Goal: Transaction & Acquisition: Purchase product/service

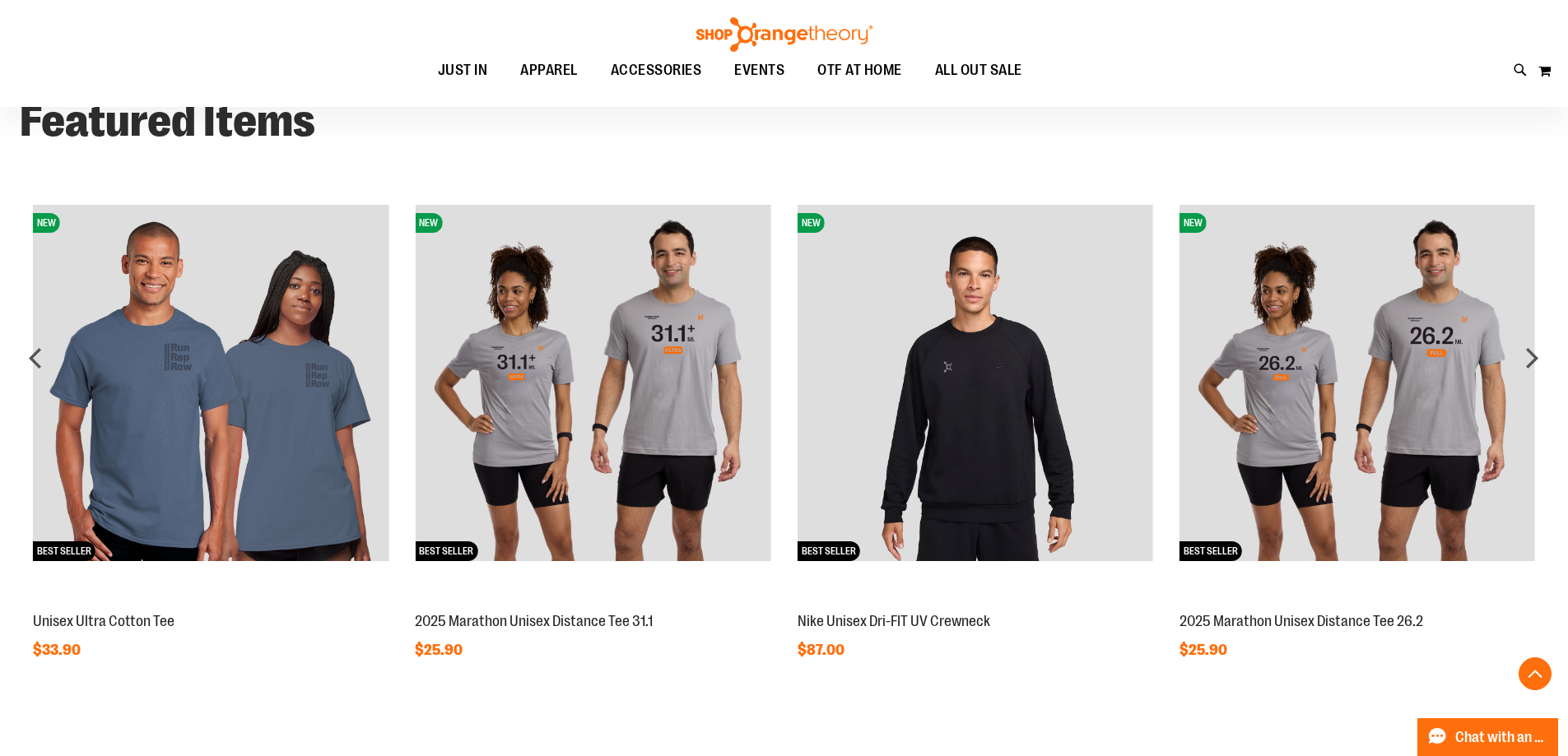
scroll to position [1233, 0]
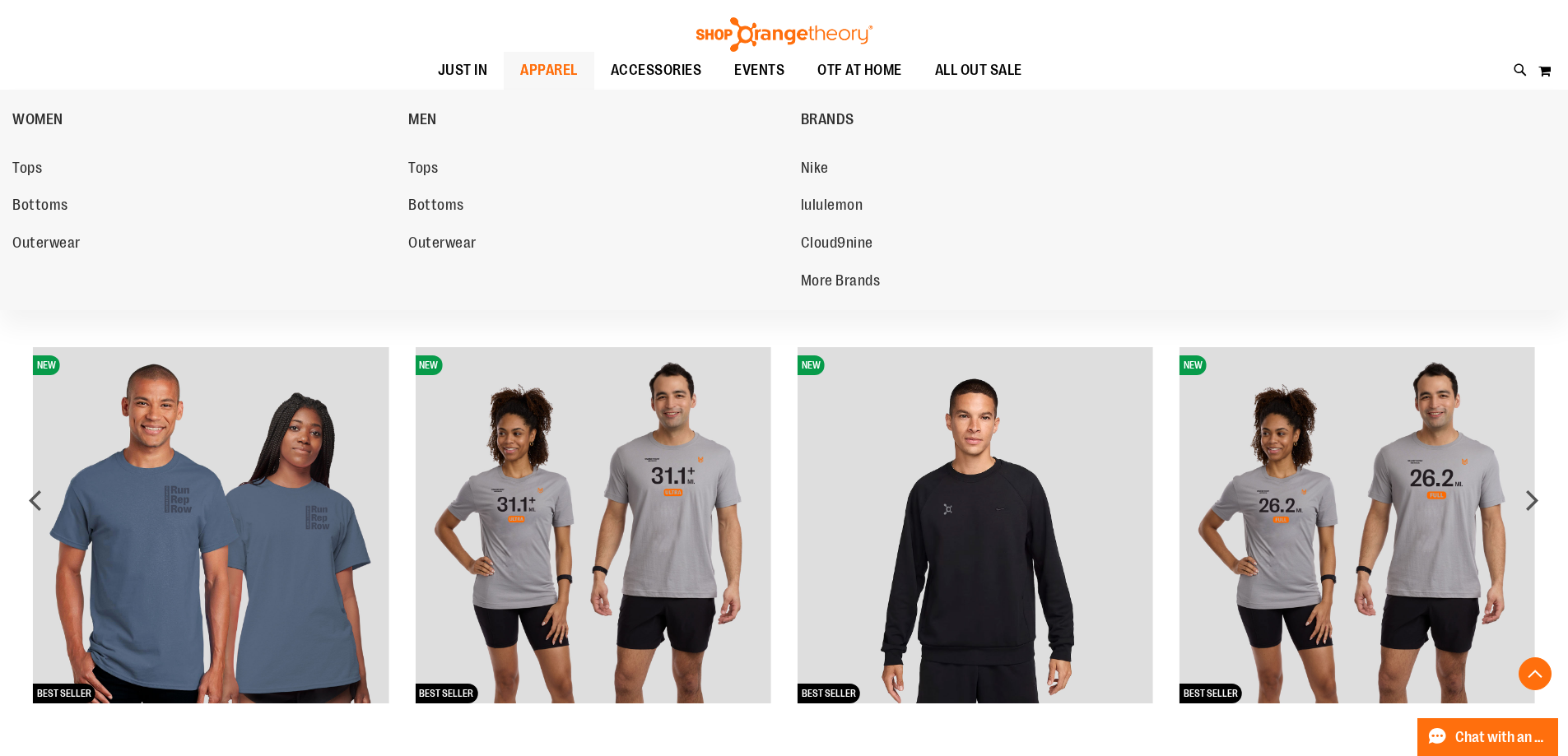
click at [520, 64] on span "APPAREL" at bounding box center [548, 71] width 57 height 37
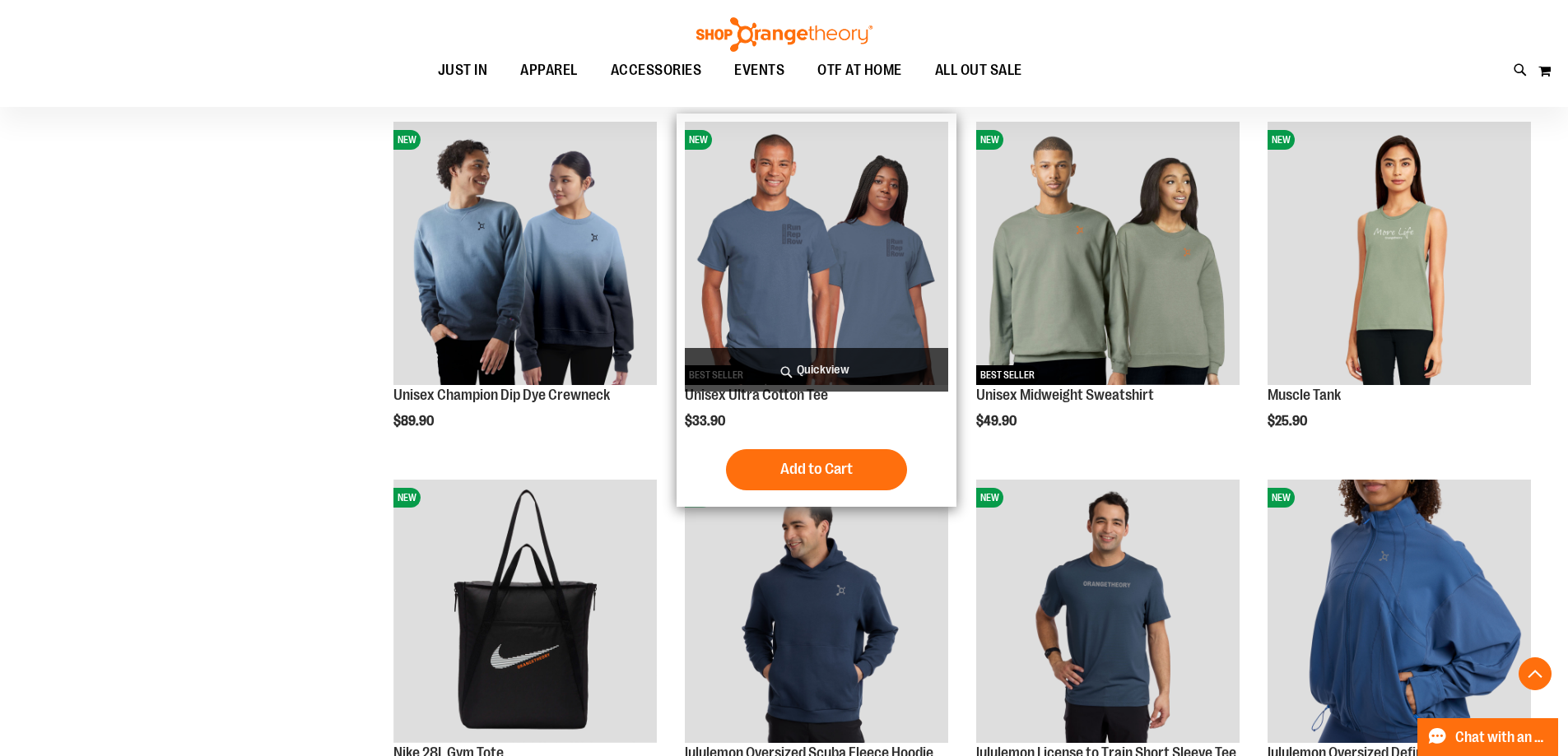
scroll to position [1480, 0]
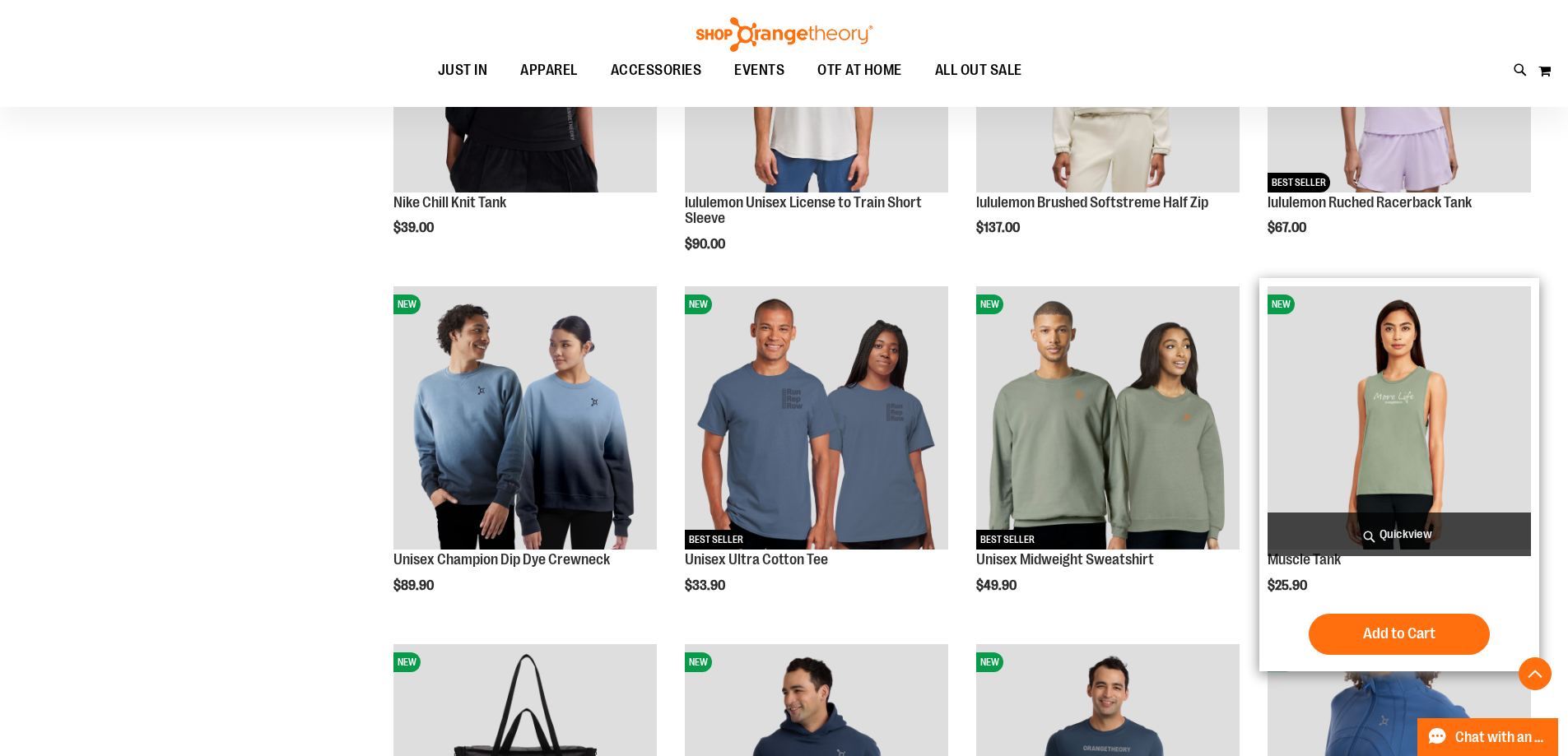
scroll to position [1069, 0]
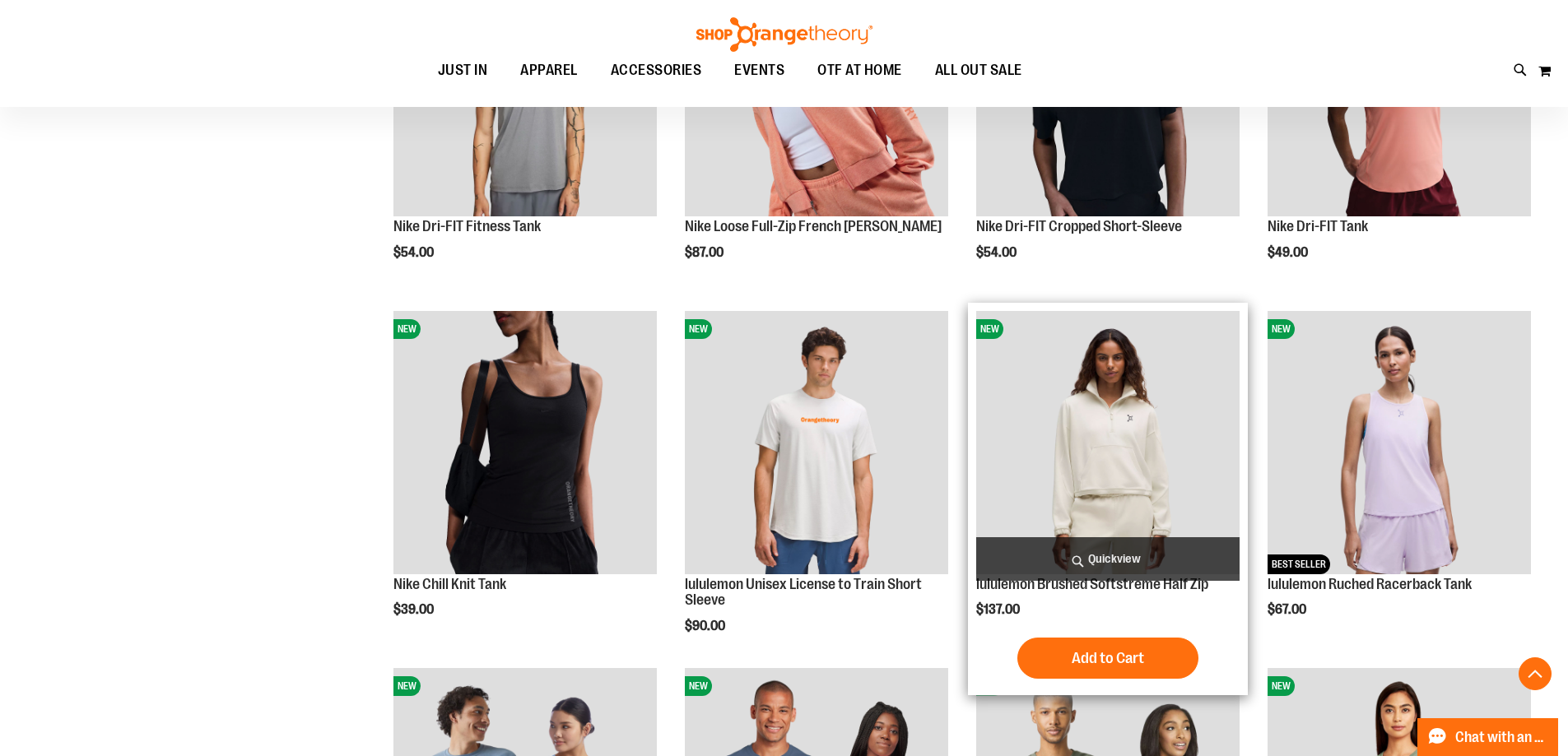
scroll to position [657, 0]
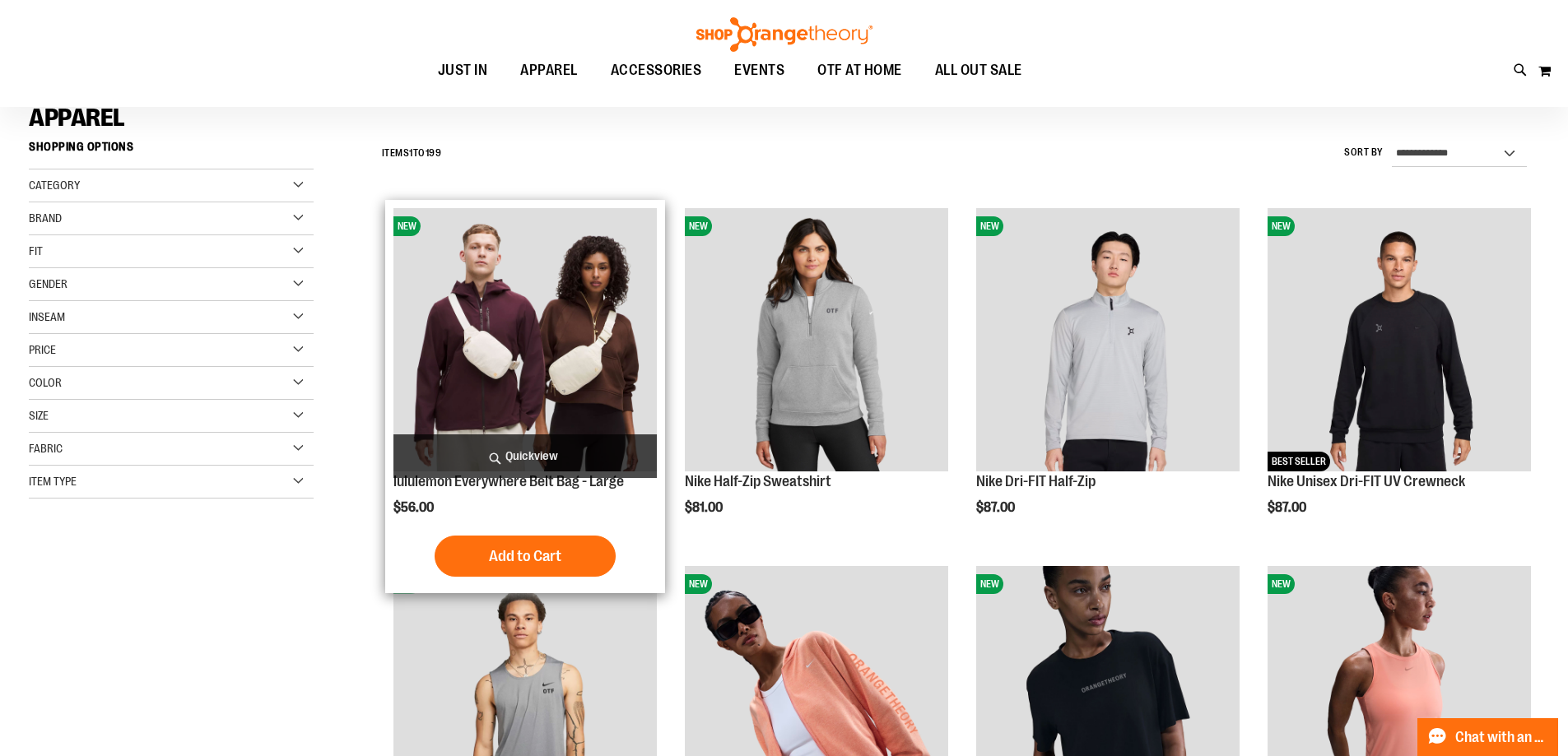
scroll to position [81, 0]
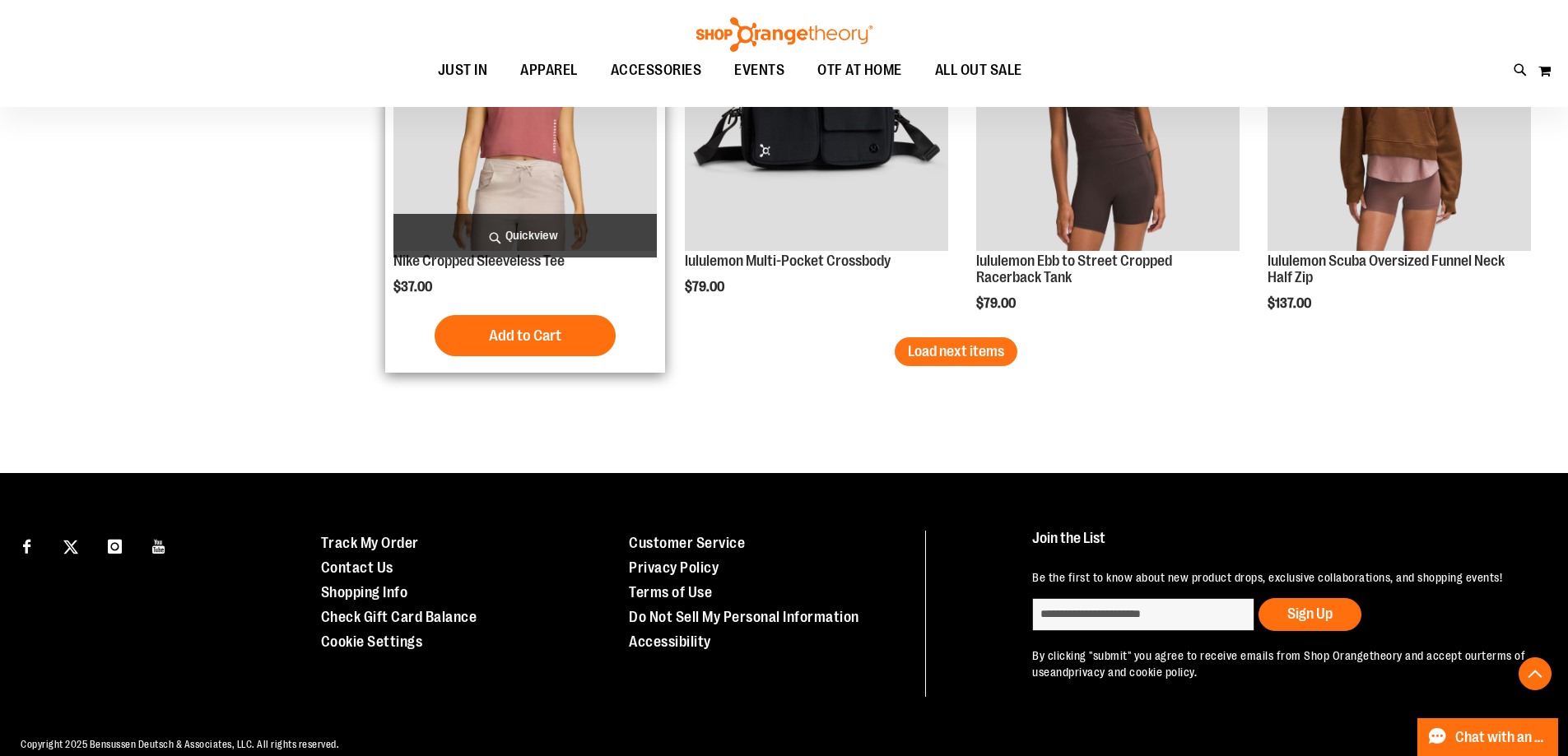
scroll to position [3248, 0]
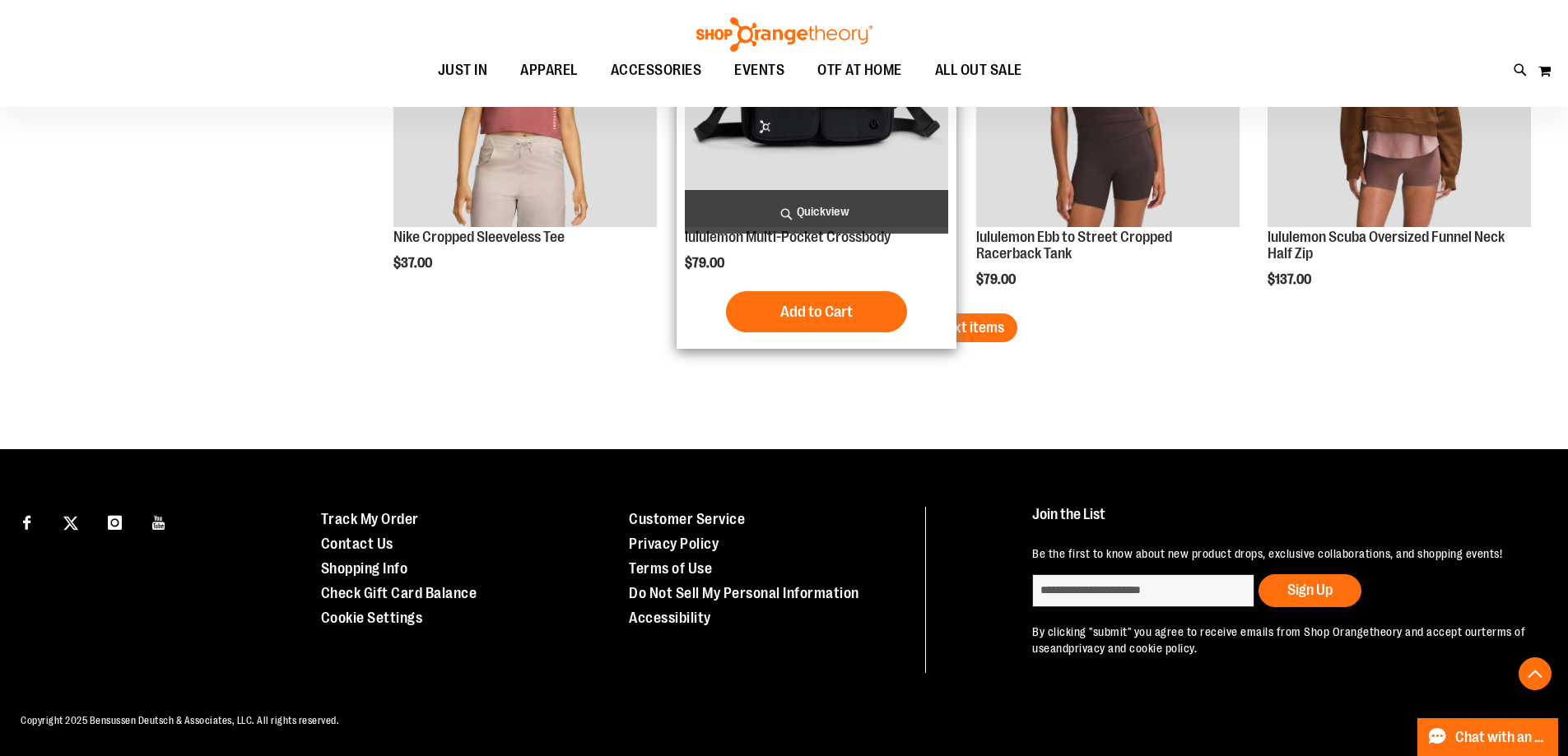
click at [924, 313] on button "Load next items" at bounding box center [956, 327] width 123 height 29
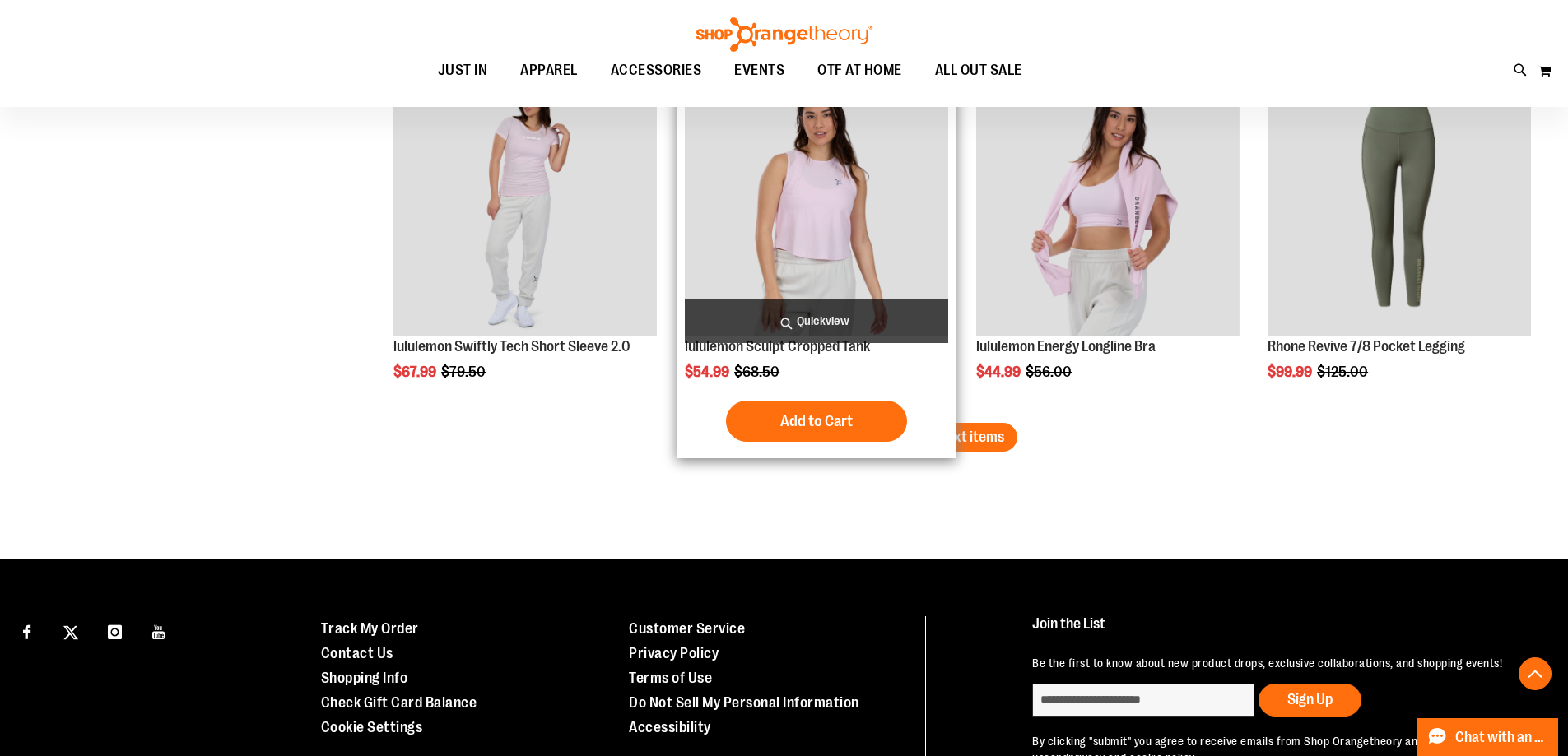
scroll to position [4236, 0]
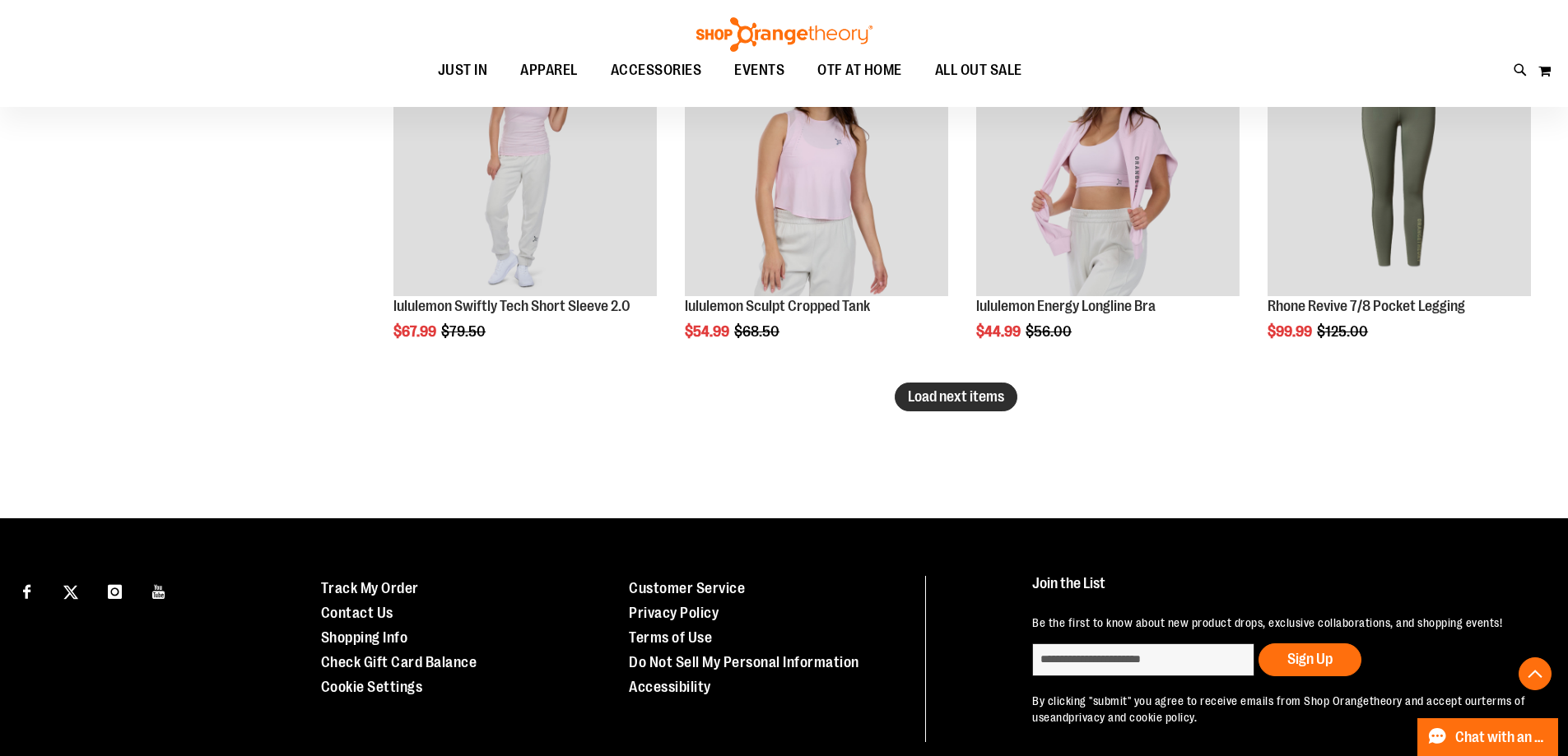
click at [918, 390] on span "Load next items" at bounding box center [956, 396] width 96 height 17
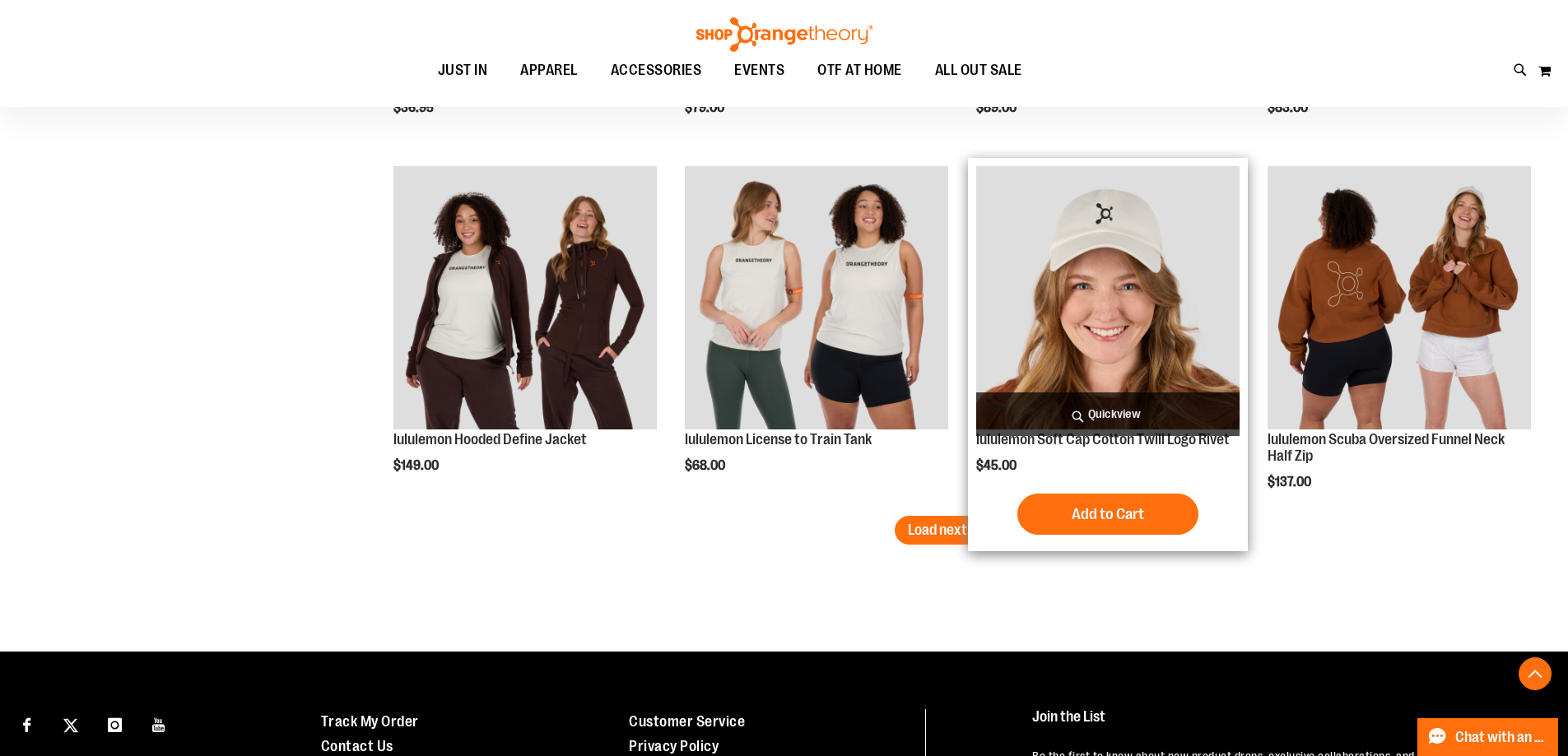
scroll to position [5214, 0]
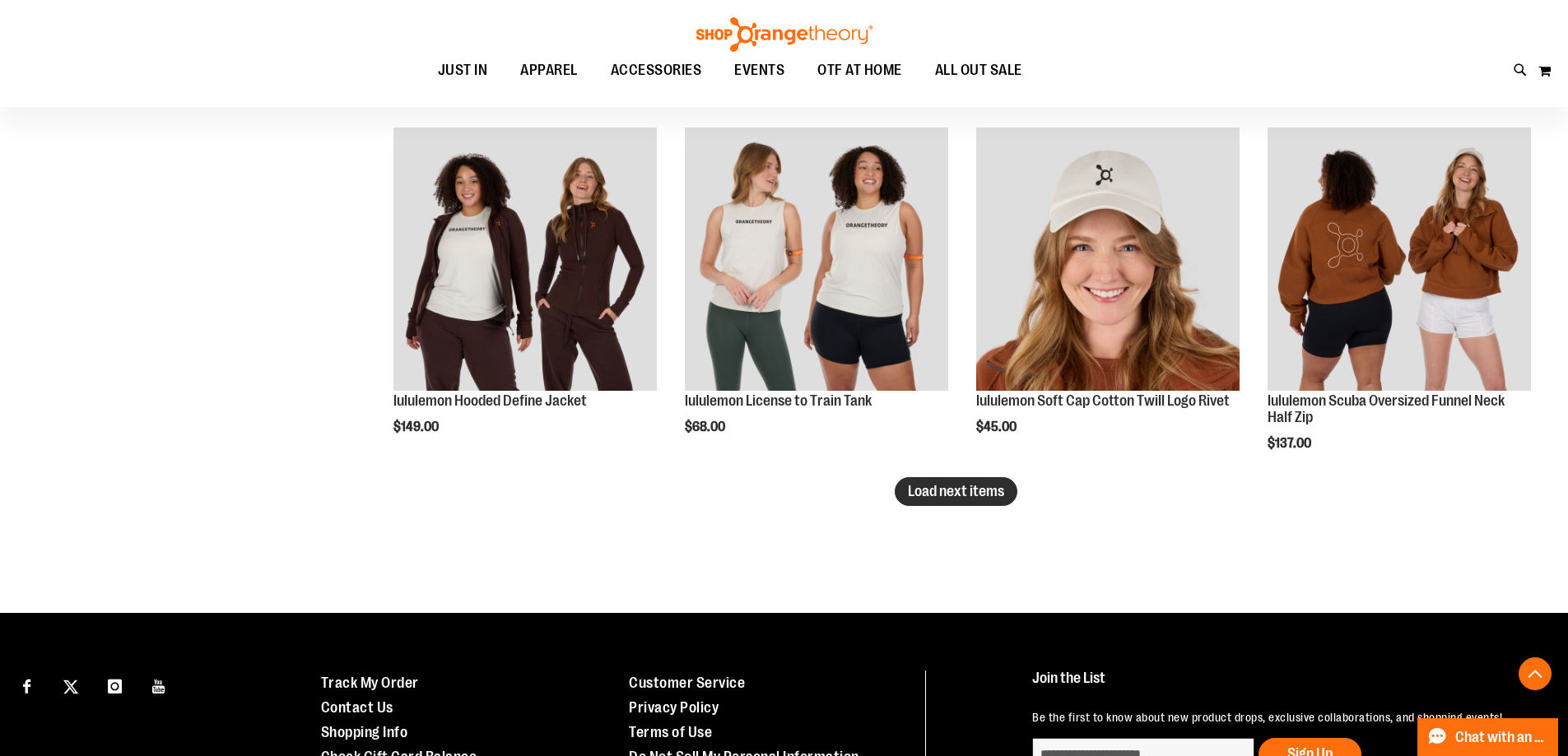
click at [988, 490] on span "Load next items" at bounding box center [956, 491] width 96 height 17
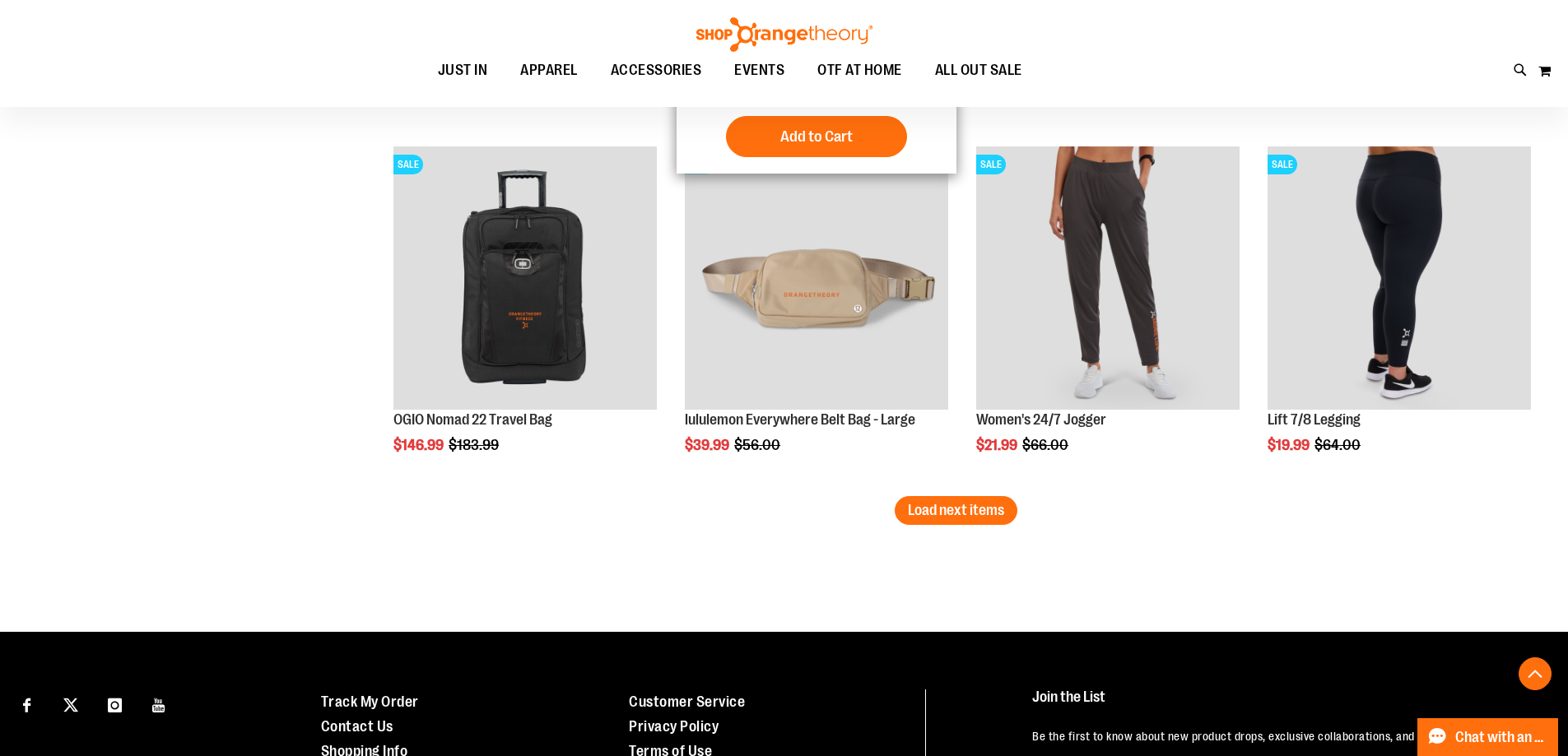
scroll to position [6284, 0]
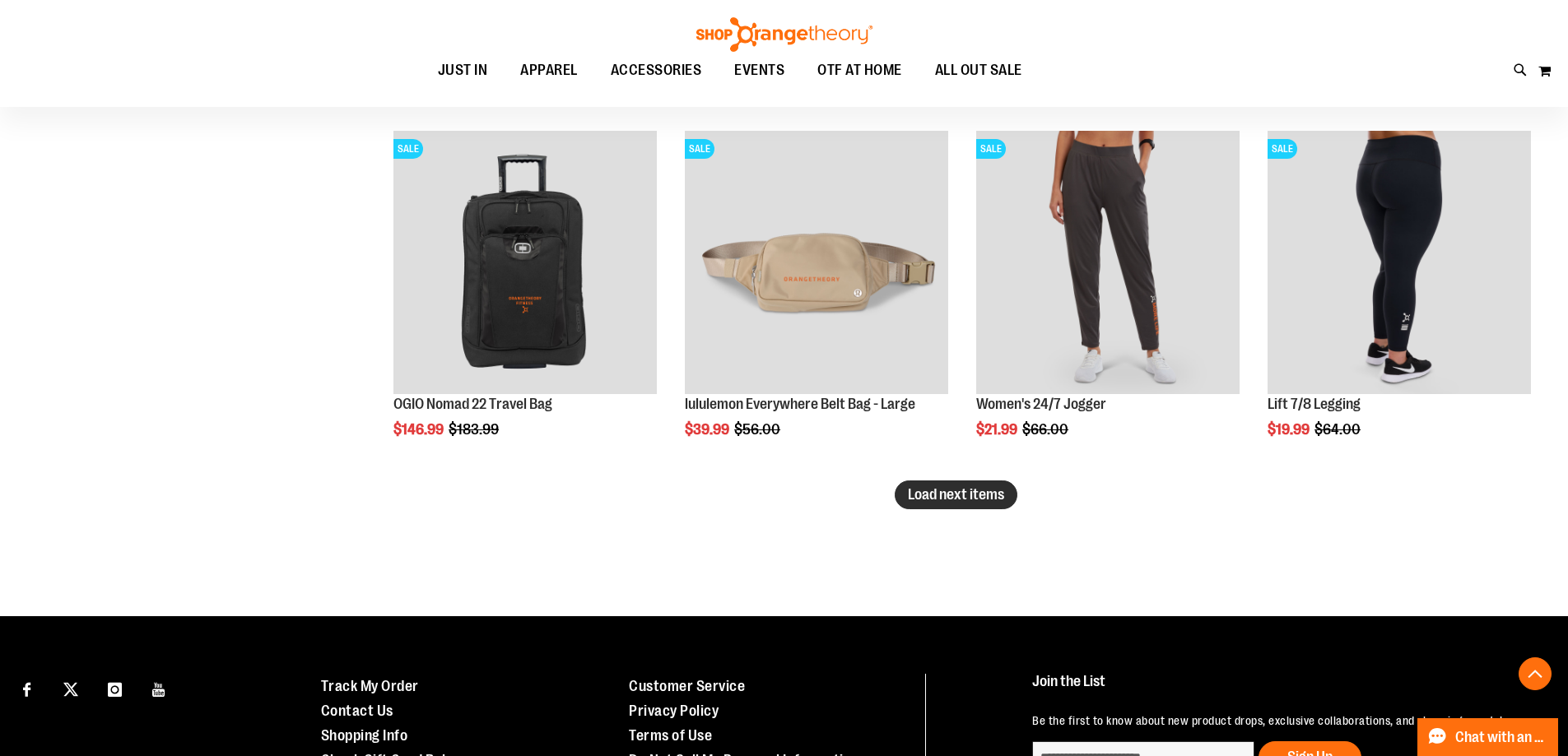
click at [987, 491] on span "Load next items" at bounding box center [956, 494] width 96 height 17
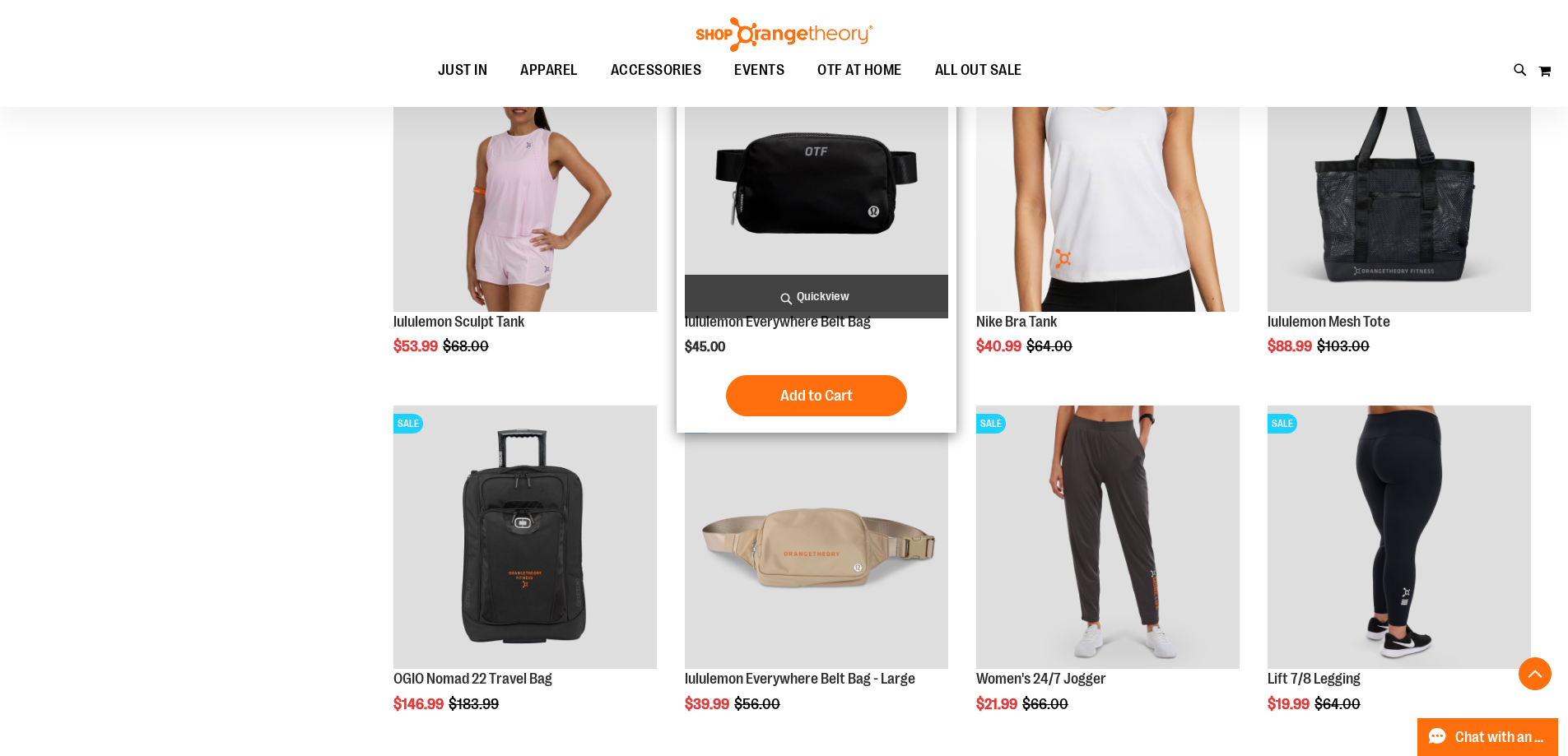
scroll to position [5962, 0]
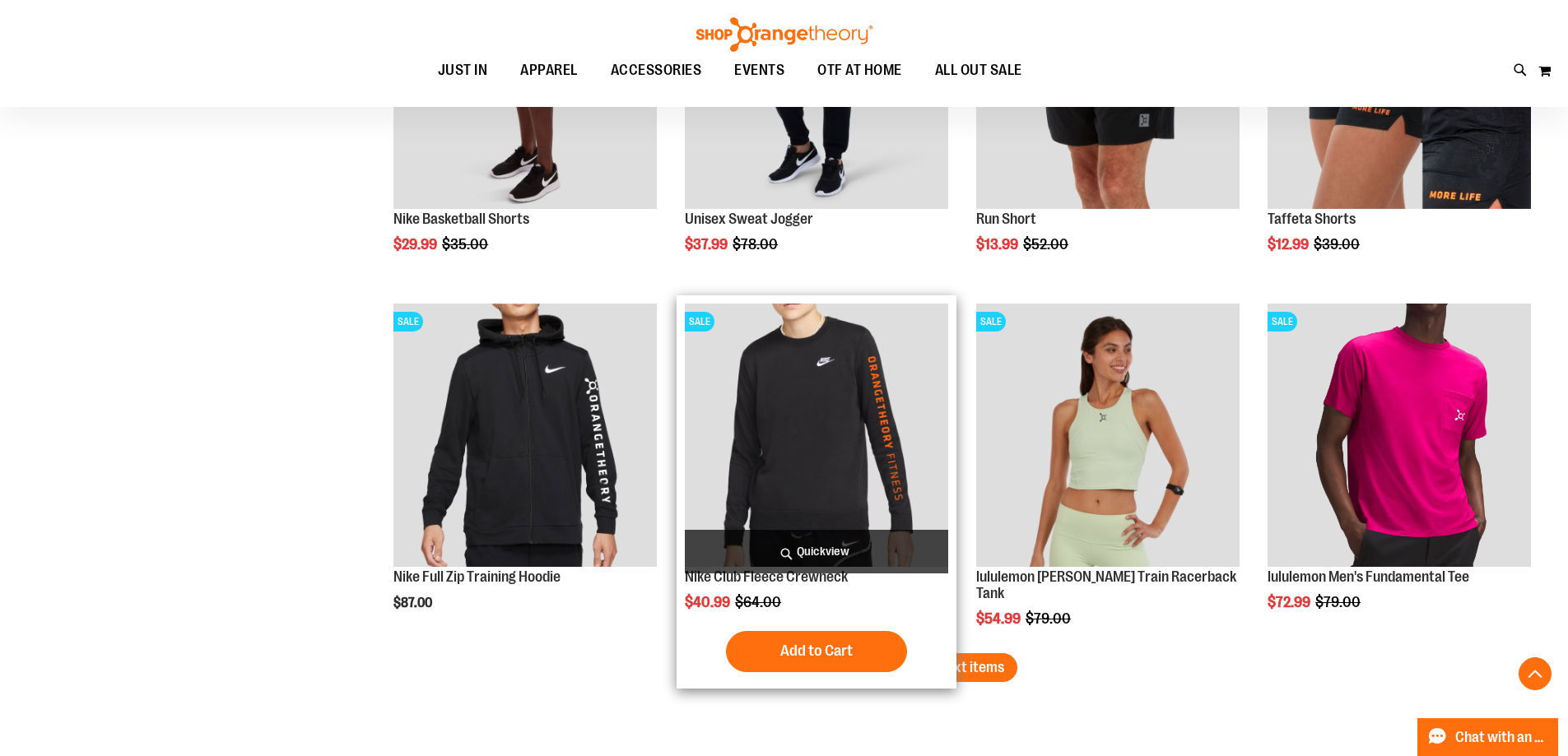
scroll to position [7182, 0]
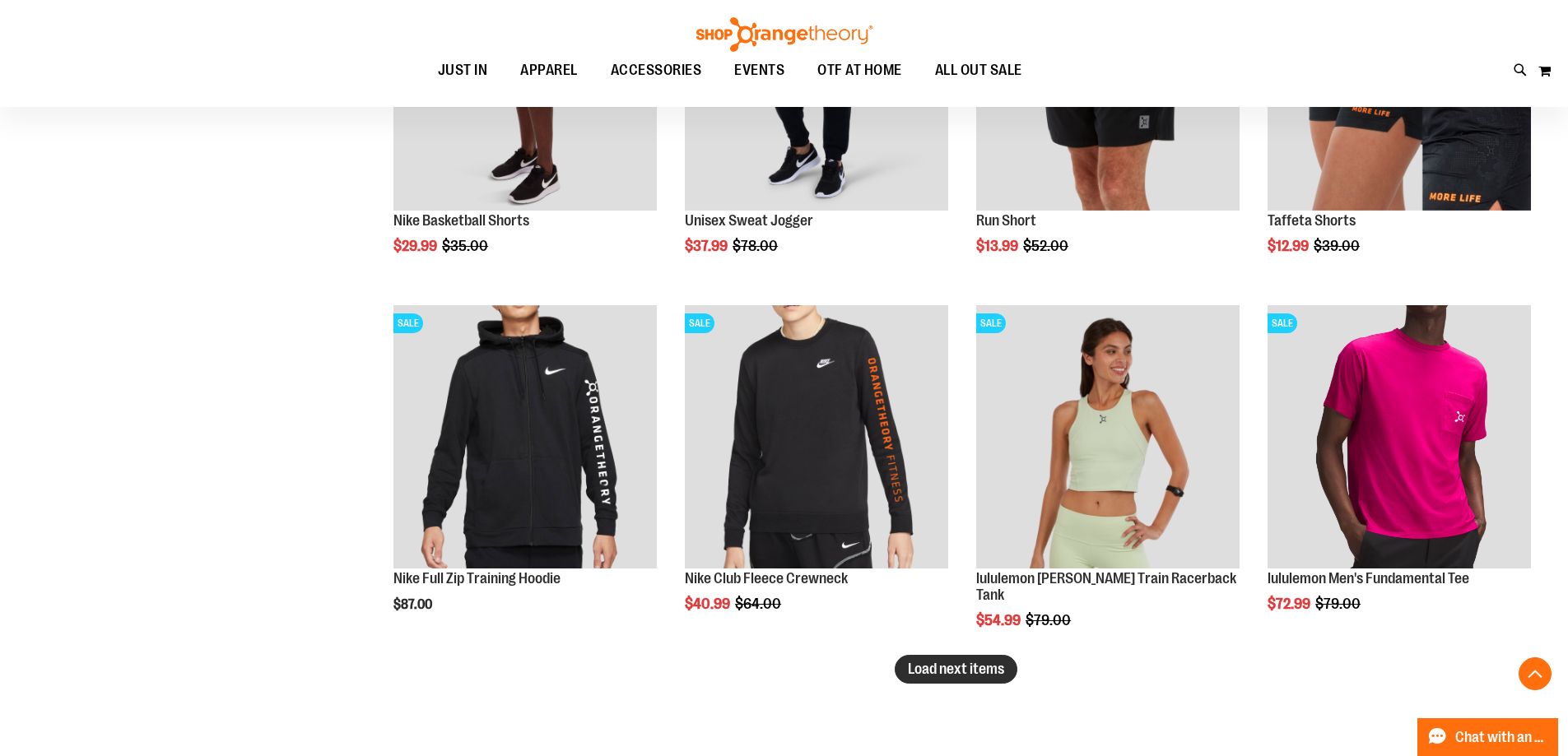
click at [940, 669] on span "Load next items" at bounding box center [956, 669] width 96 height 17
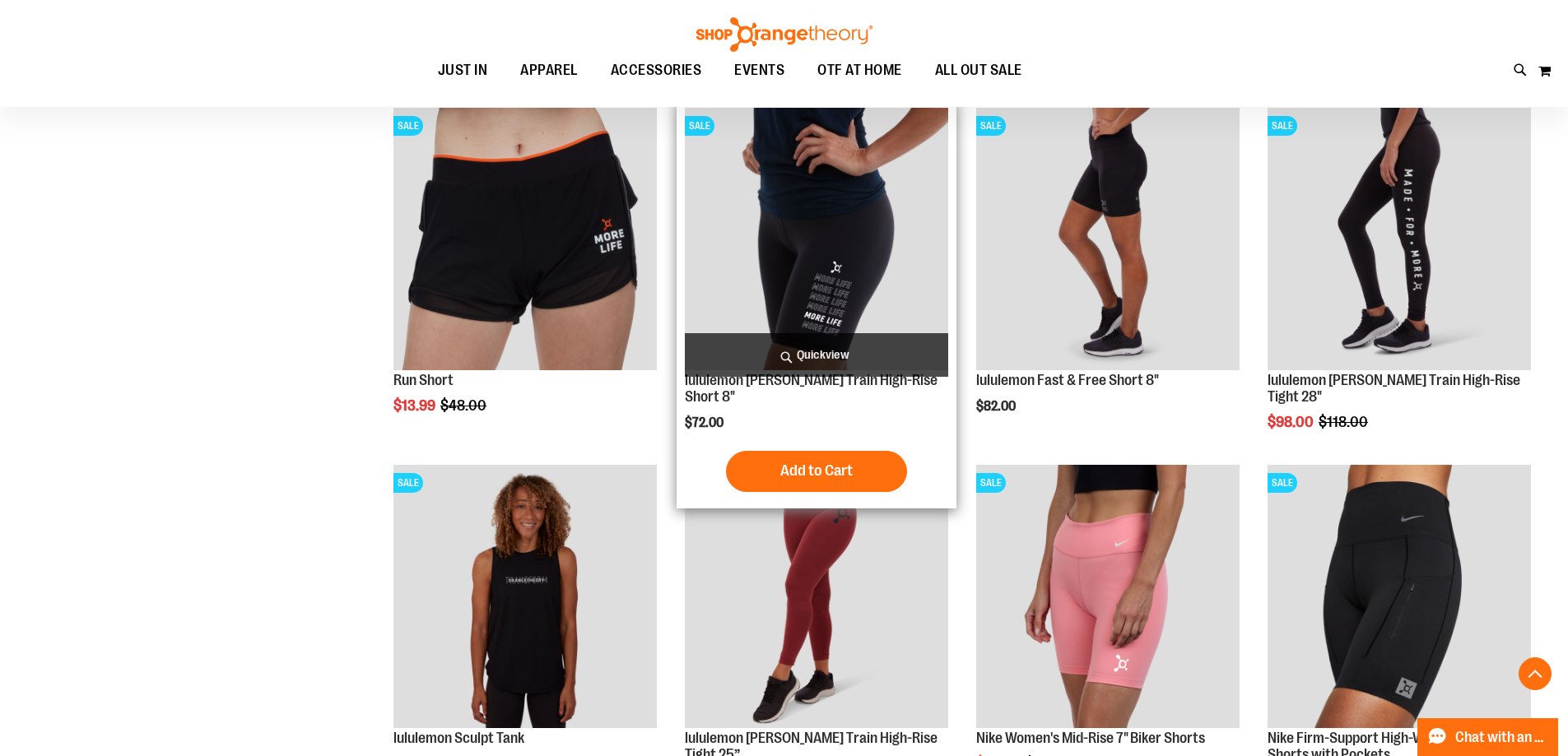
scroll to position [8515, 0]
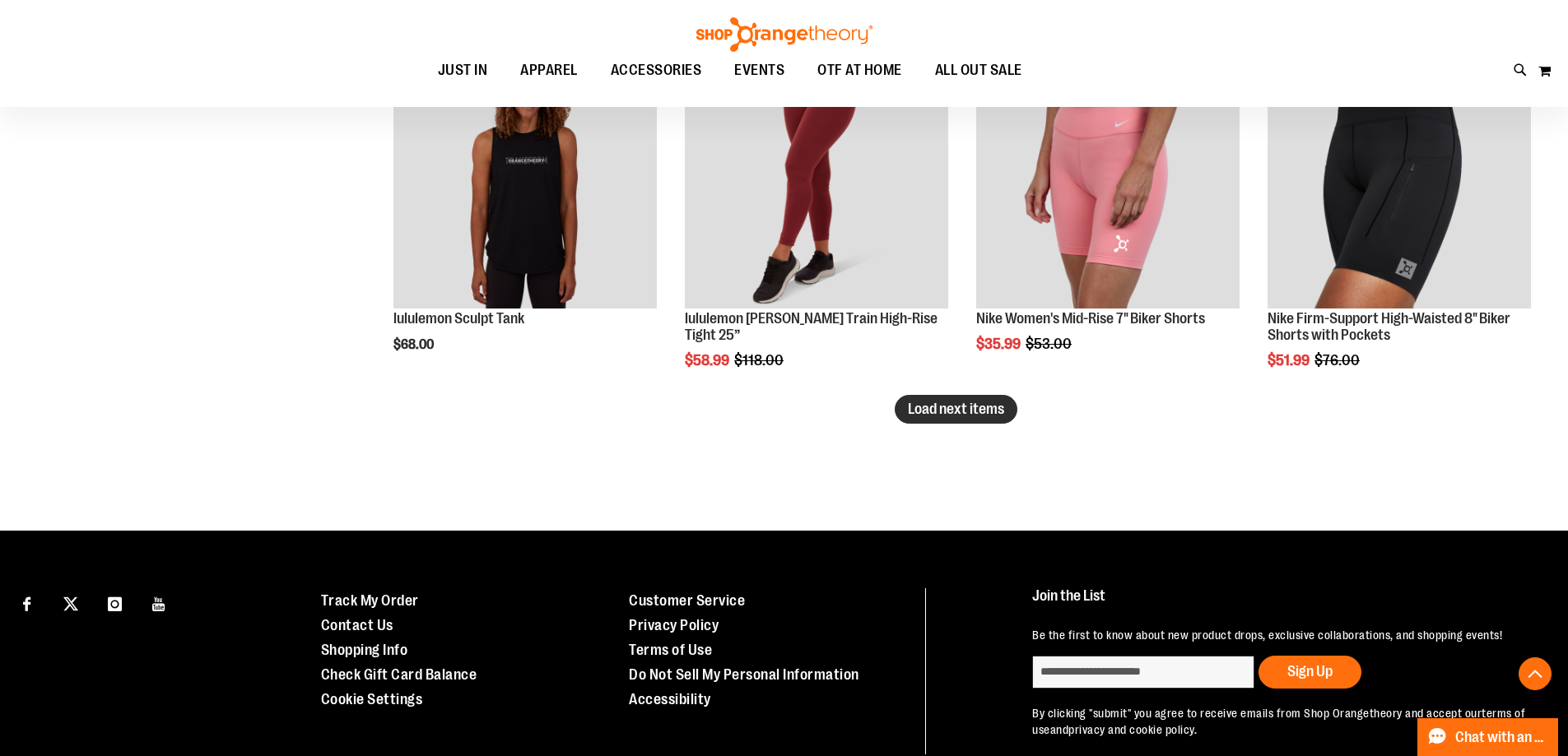
click at [967, 400] on span "Load next items" at bounding box center [956, 408] width 96 height 17
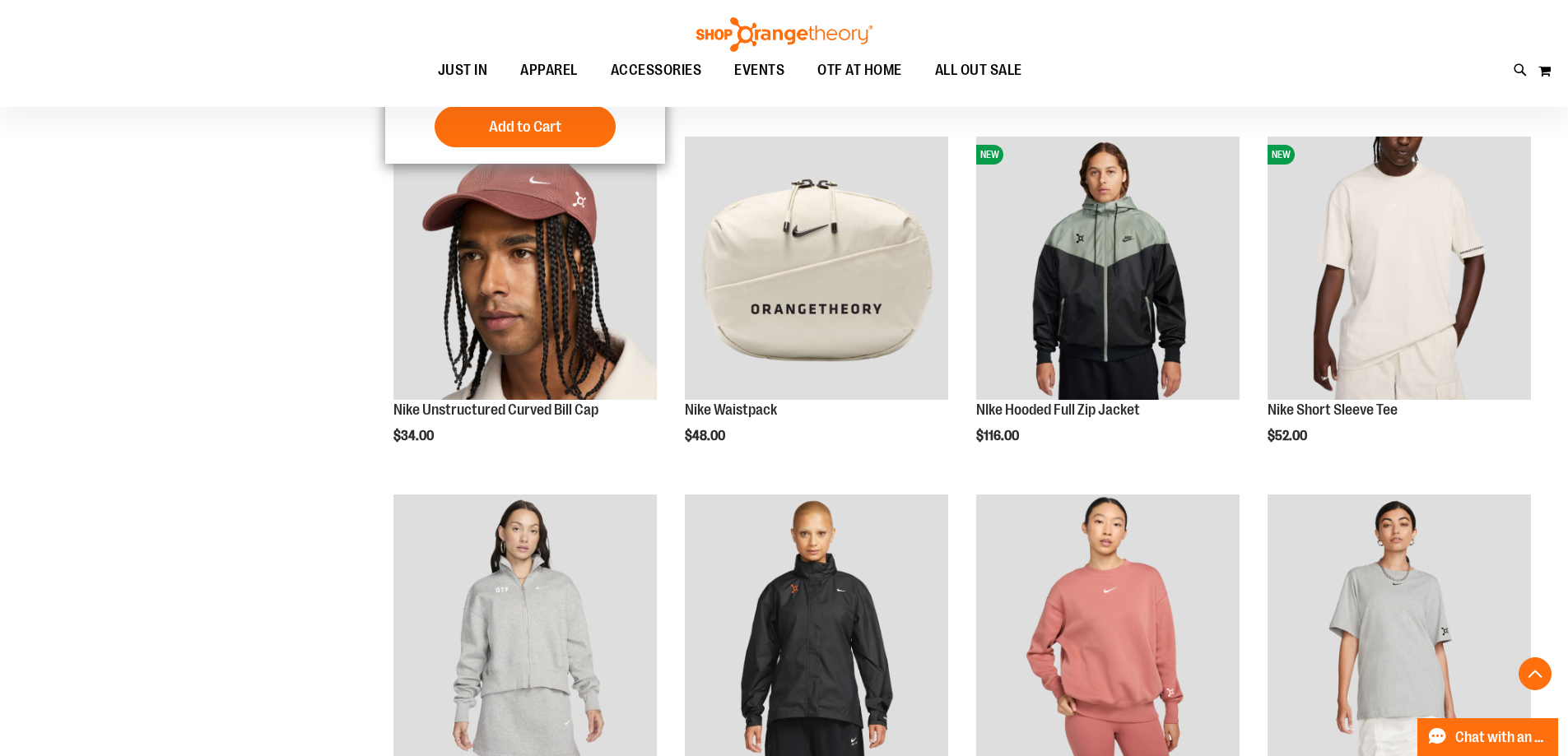
scroll to position [1686, 0]
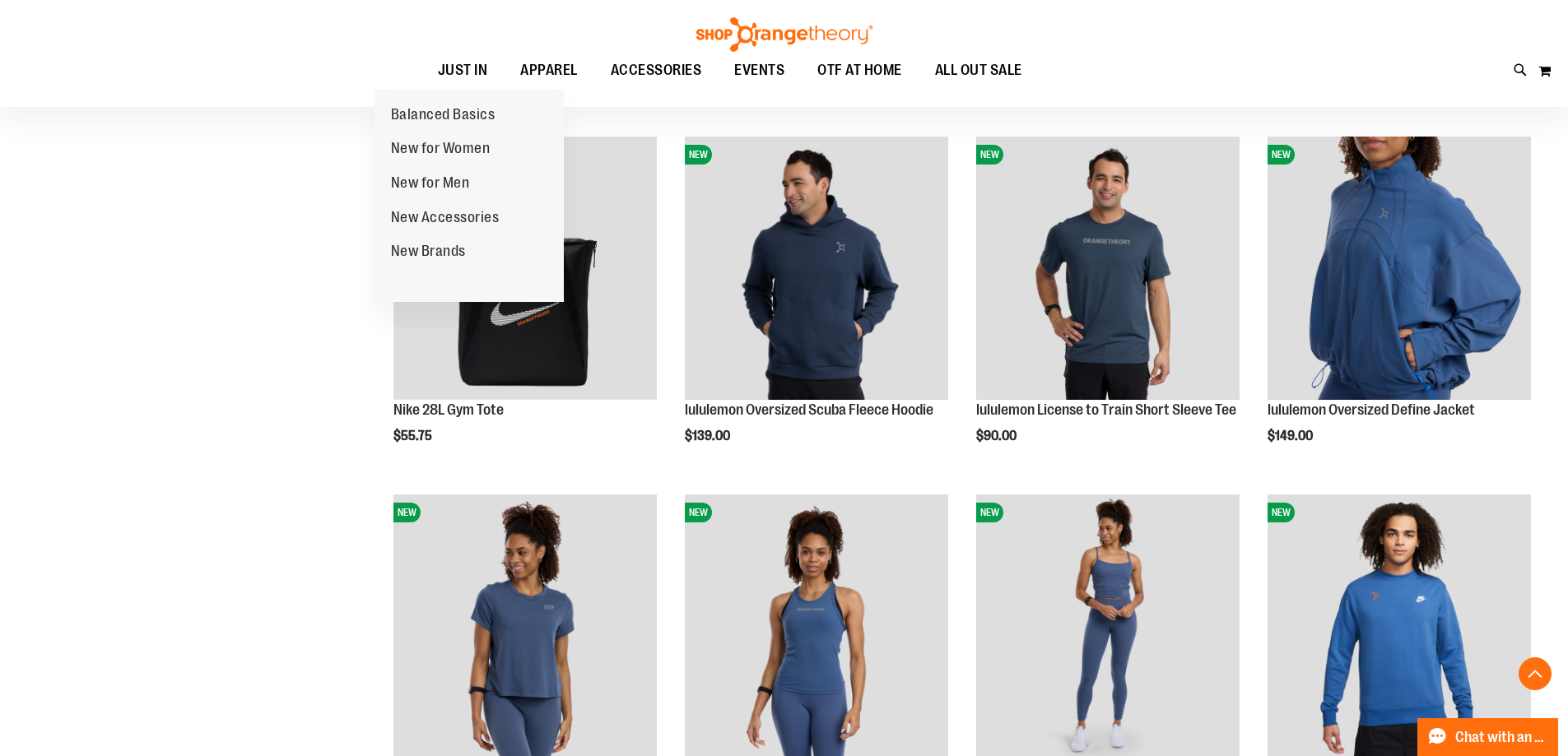
scroll to position [1604, 0]
